Goal: Find specific page/section: Find specific page/section

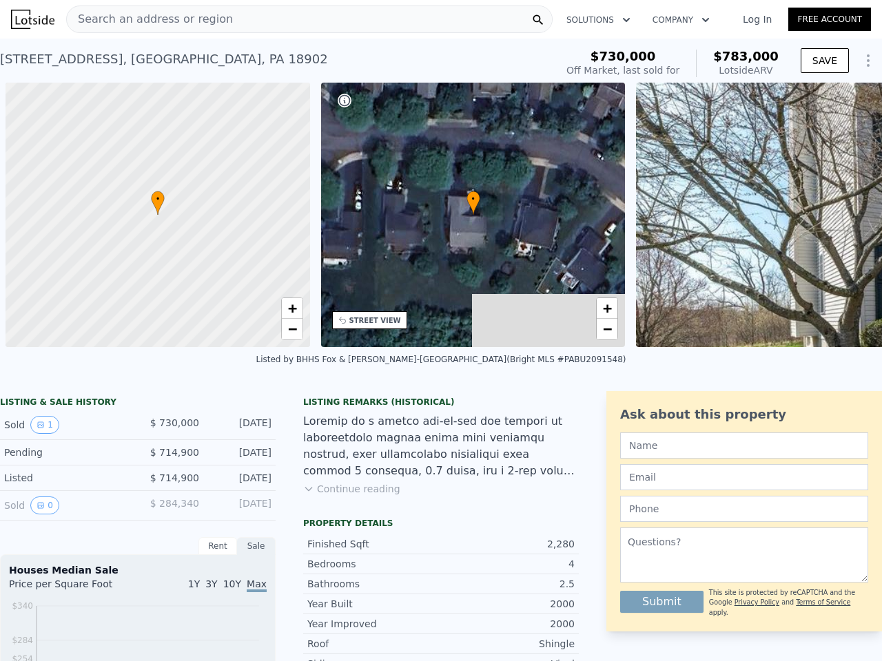
scroll to position [0, 6]
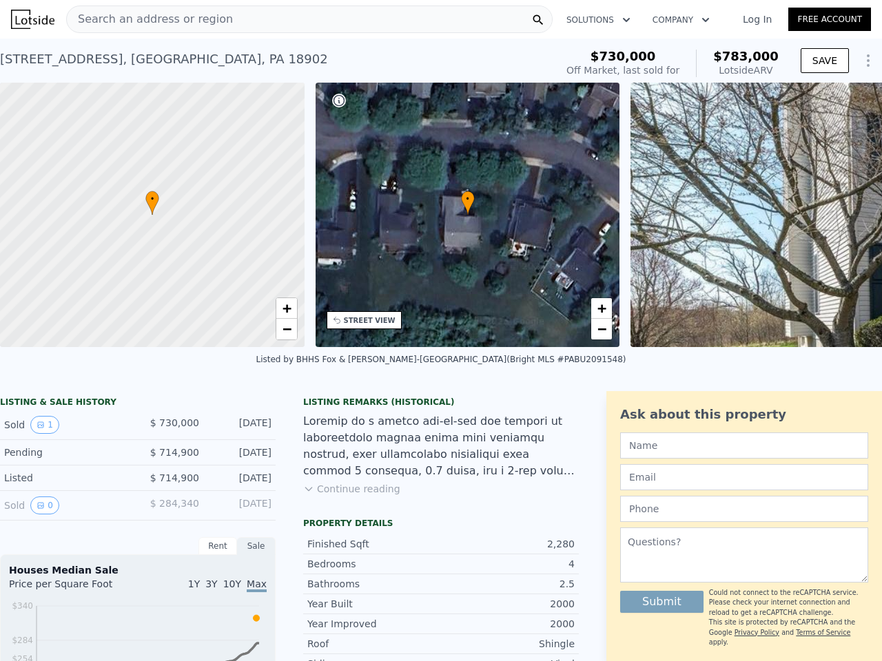
click at [441, 331] on div "• + −" at bounding box center [468, 215] width 305 height 265
click at [309, 19] on div "Search an address or region" at bounding box center [309, 20] width 486 height 28
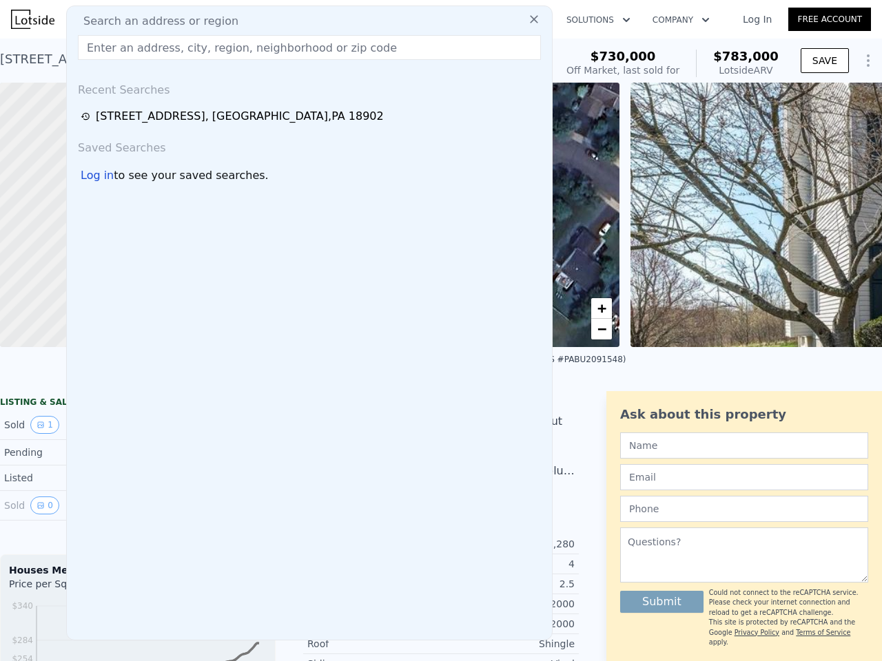
click at [597, 20] on button "Solutions" at bounding box center [598, 20] width 86 height 25
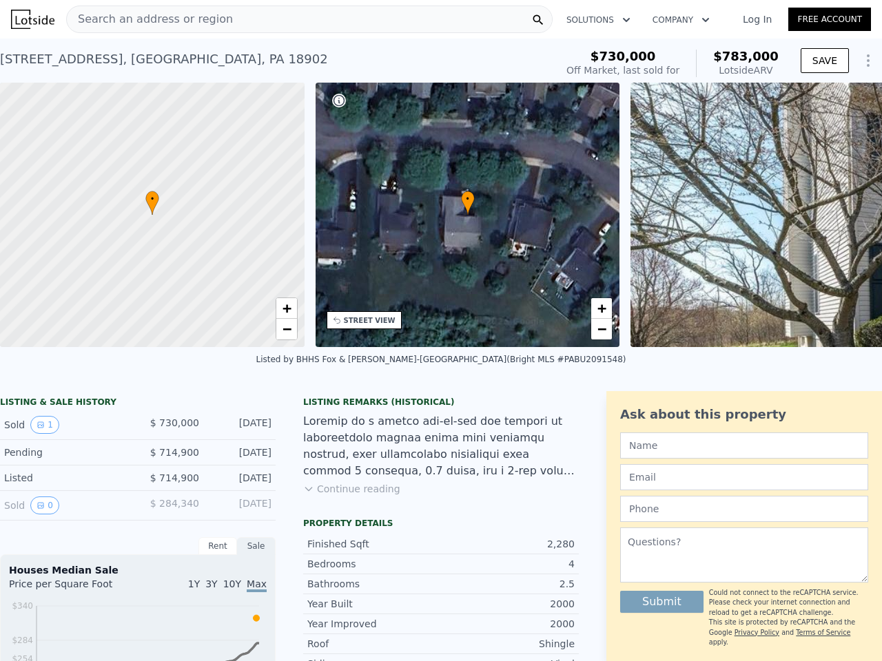
click at [678, 20] on button "Company" at bounding box center [680, 20] width 79 height 25
click at [814, 61] on button "SAVE" at bounding box center [825, 60] width 48 height 25
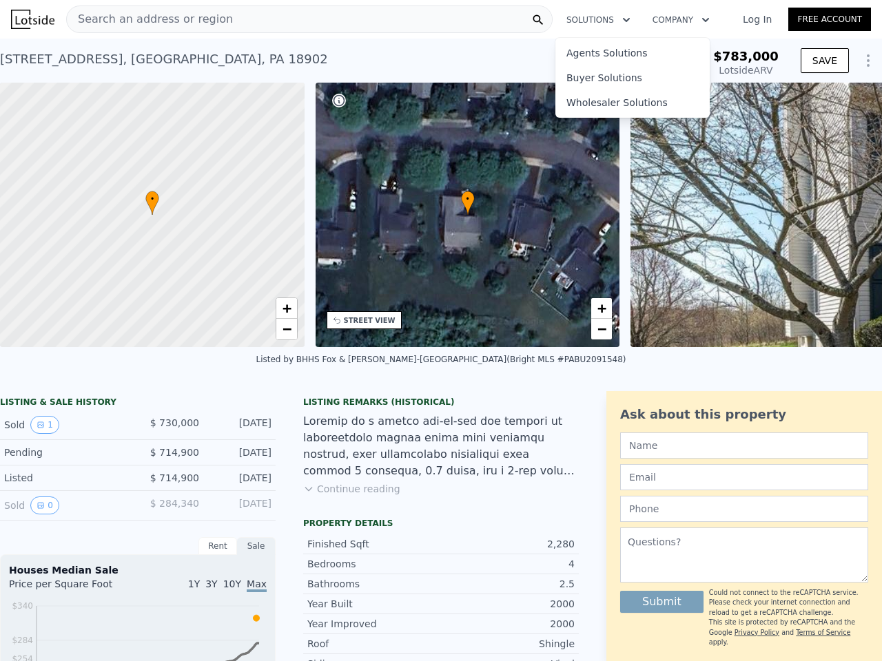
click at [152, 215] on div at bounding box center [152, 215] width 365 height 318
click at [287, 309] on span "+" at bounding box center [286, 308] width 9 height 17
click at [287, 329] on span "−" at bounding box center [286, 328] width 9 height 17
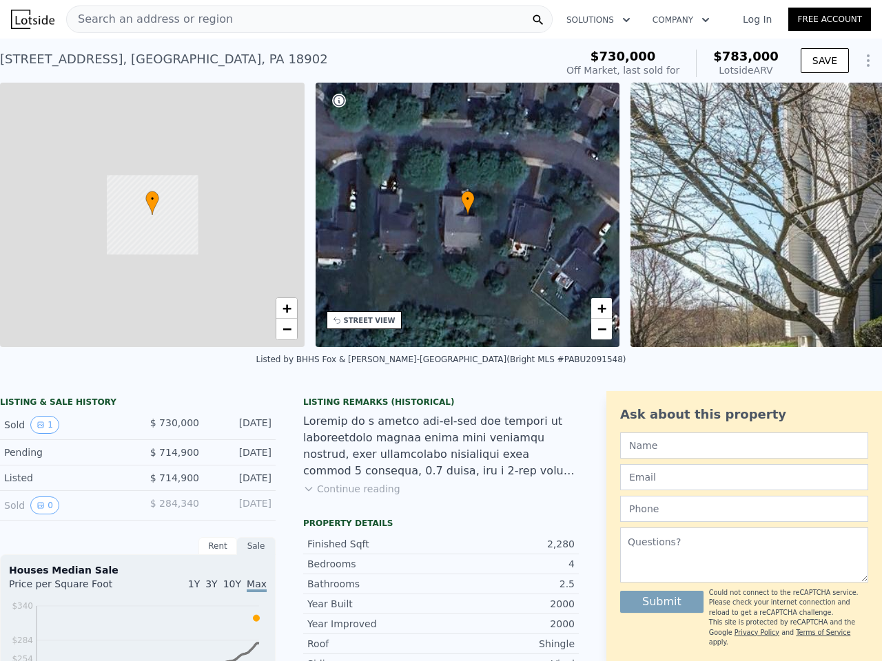
click at [468, 215] on div "• + −" at bounding box center [468, 215] width 305 height 265
